Goal: Register for event/course

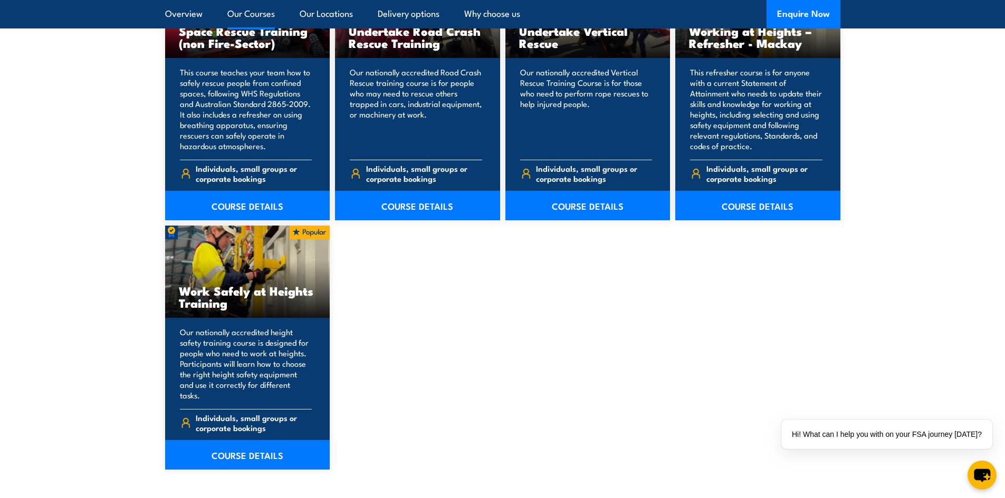
scroll to position [1213, 0]
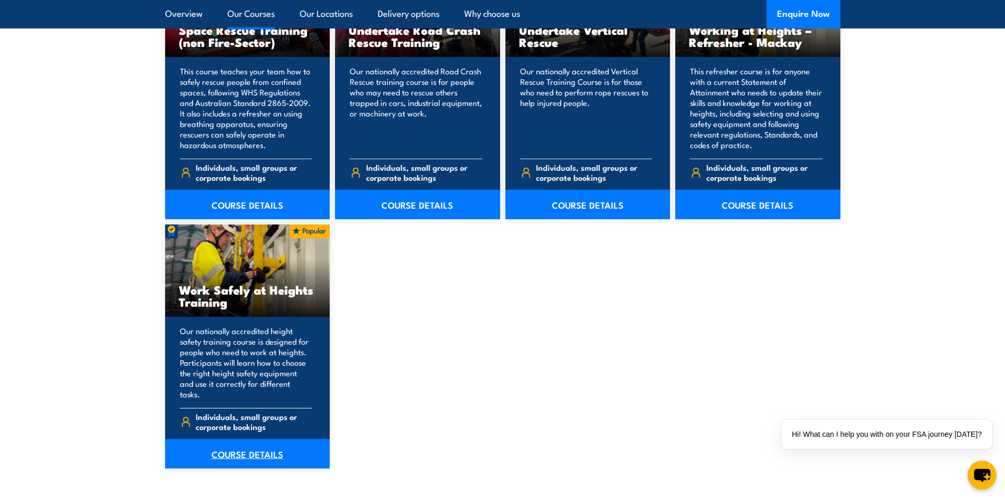
click at [269, 439] on link "COURSE DETAILS" at bounding box center [247, 454] width 165 height 30
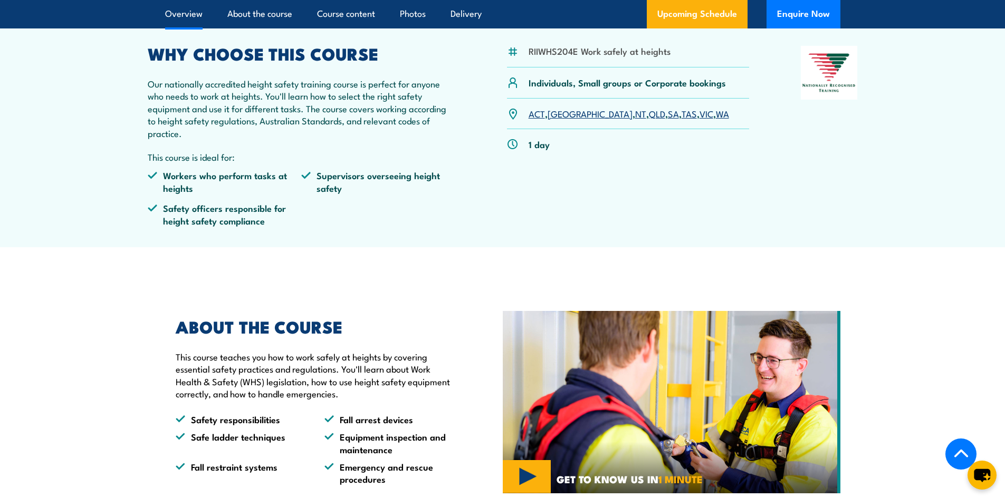
scroll to position [264, 0]
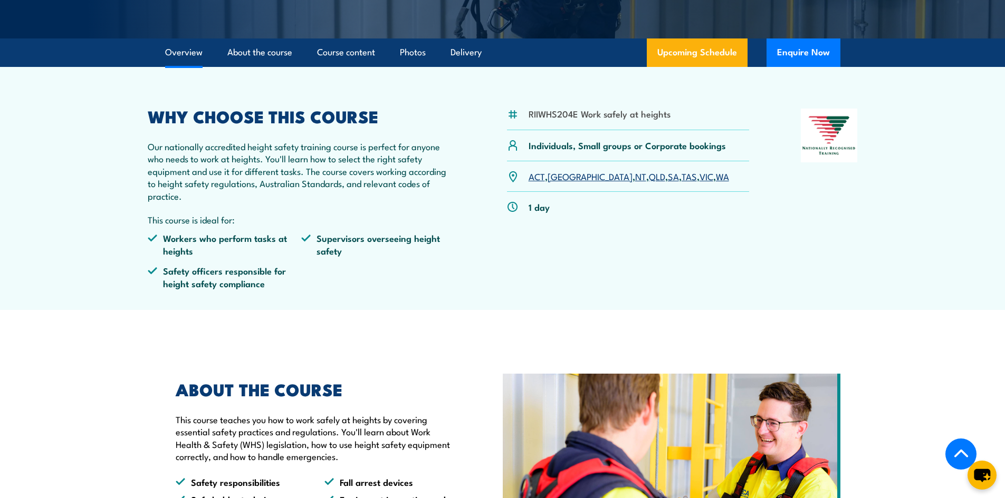
click at [649, 180] on link "QLD" at bounding box center [657, 176] width 16 height 13
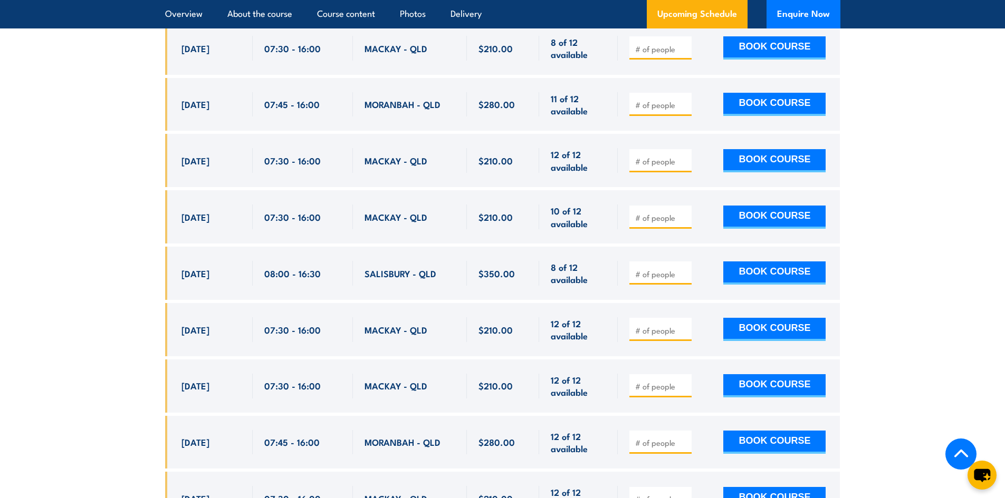
scroll to position [1625, 0]
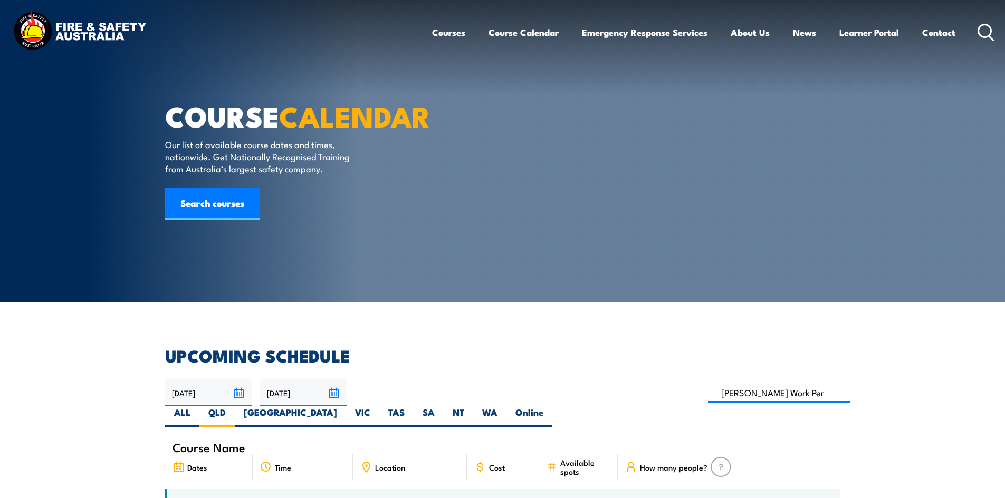
click at [457, 33] on link "Courses" at bounding box center [448, 32] width 33 height 28
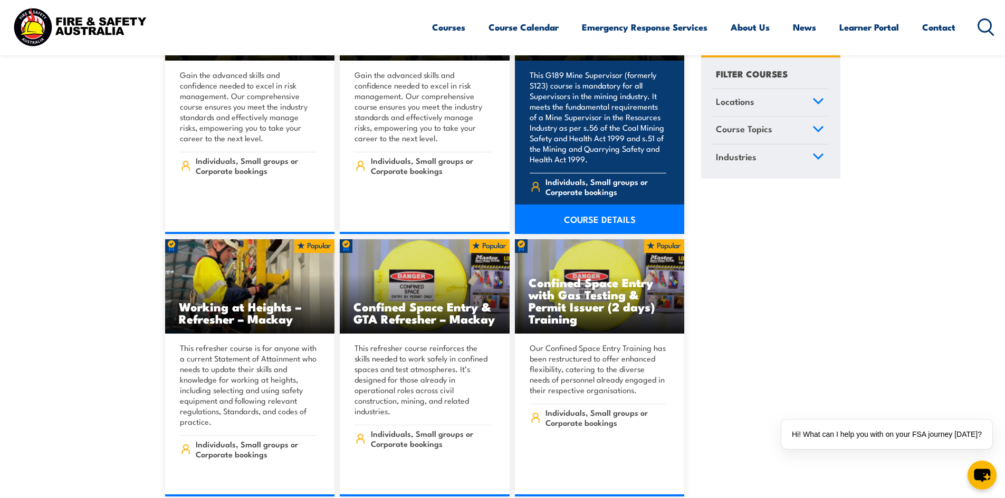
scroll to position [1687, 0]
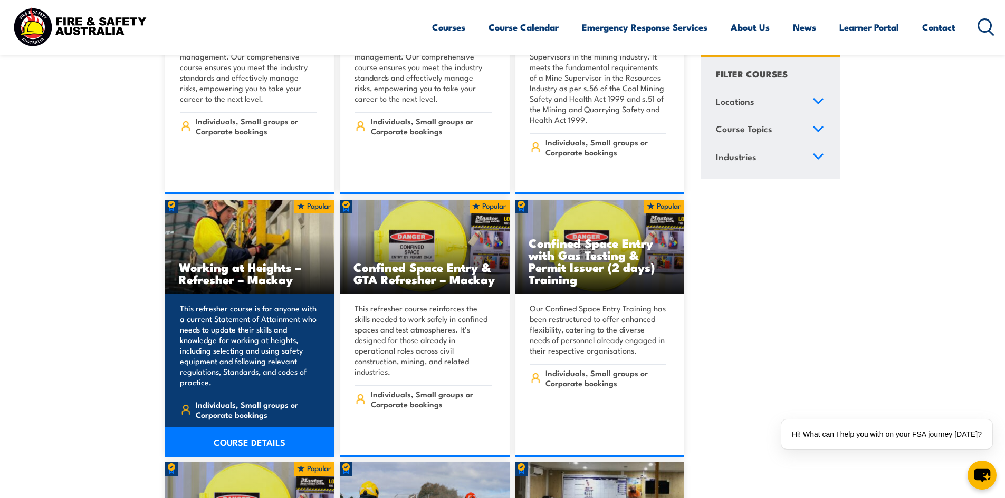
click at [247, 428] on link "COURSE DETAILS" at bounding box center [250, 443] width 170 height 30
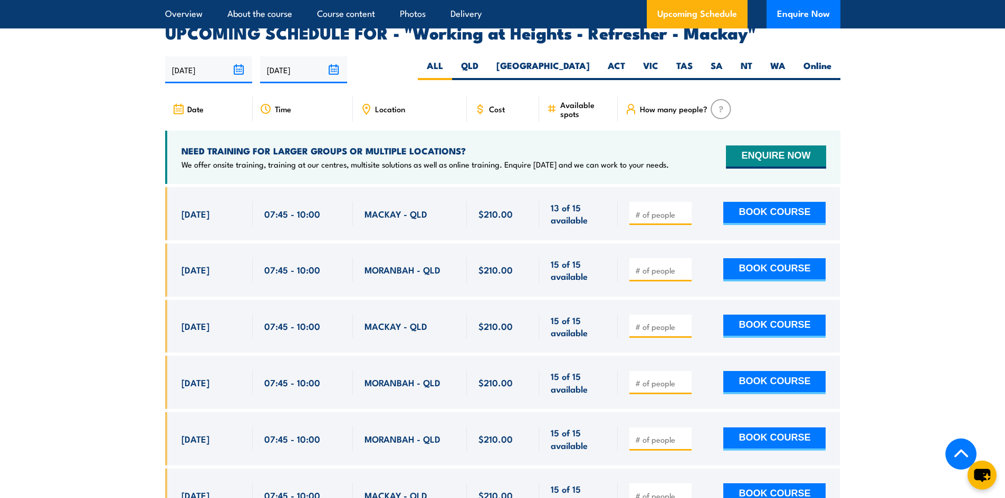
scroll to position [1582, 0]
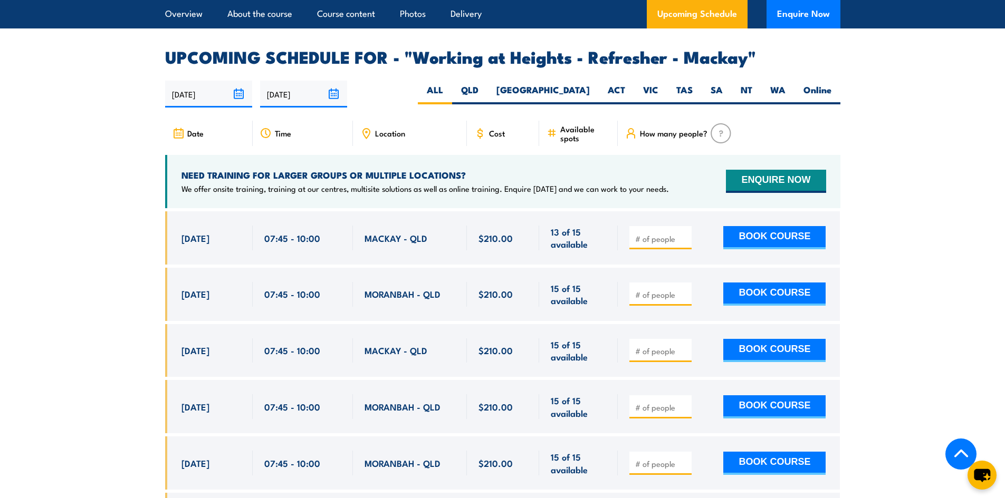
click at [540, 91] on div "30/09/2025 29/03/2026" at bounding box center [502, 94] width 675 height 27
click at [487, 96] on label "QLD" at bounding box center [469, 94] width 35 height 21
click at [485, 91] on input "QLD" at bounding box center [481, 87] width 7 height 7
radio input "true"
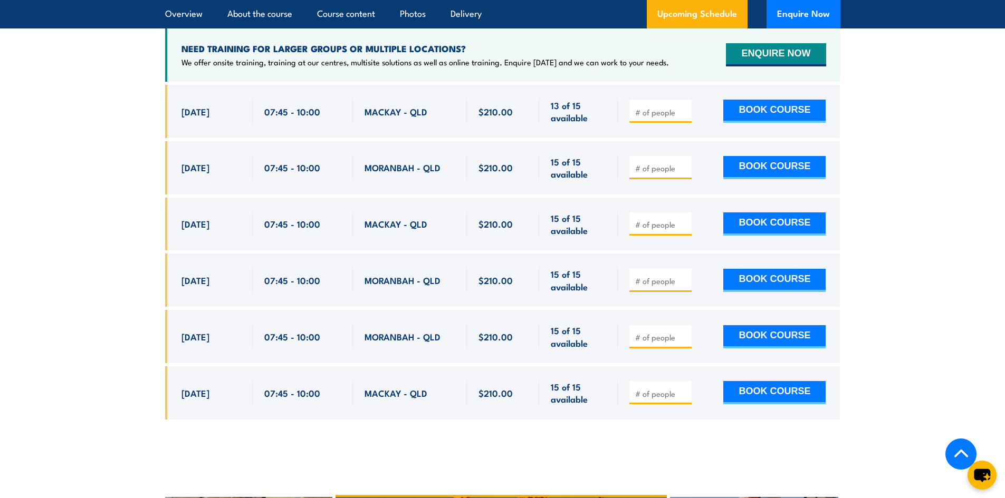
scroll to position [1587, 0]
